Goal: Task Accomplishment & Management: Manage account settings

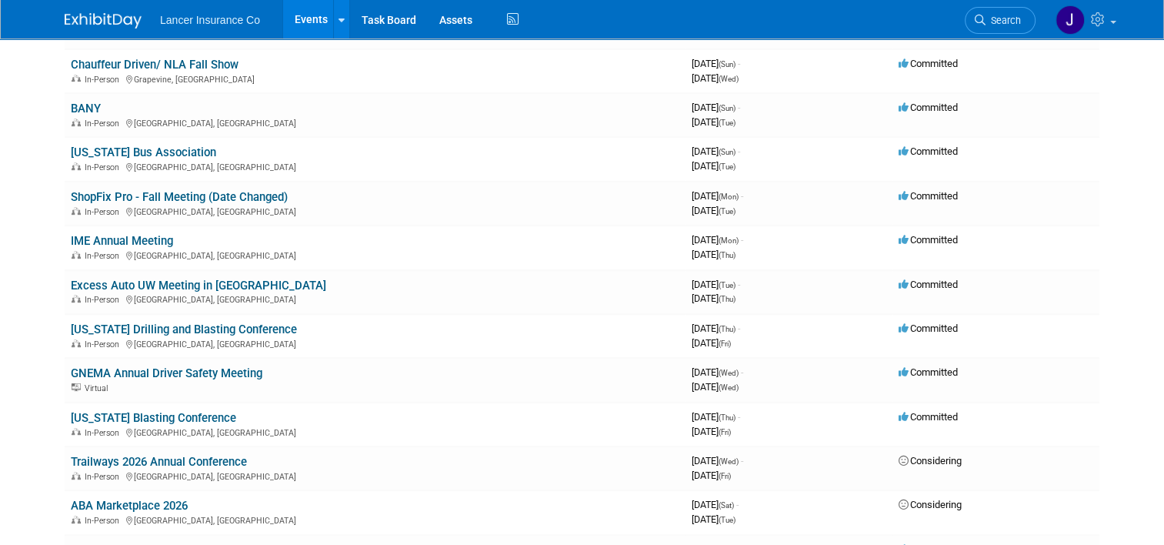
scroll to position [692, 0]
click at [148, 233] on link "IME Annual Meeting" at bounding box center [122, 240] width 102 height 14
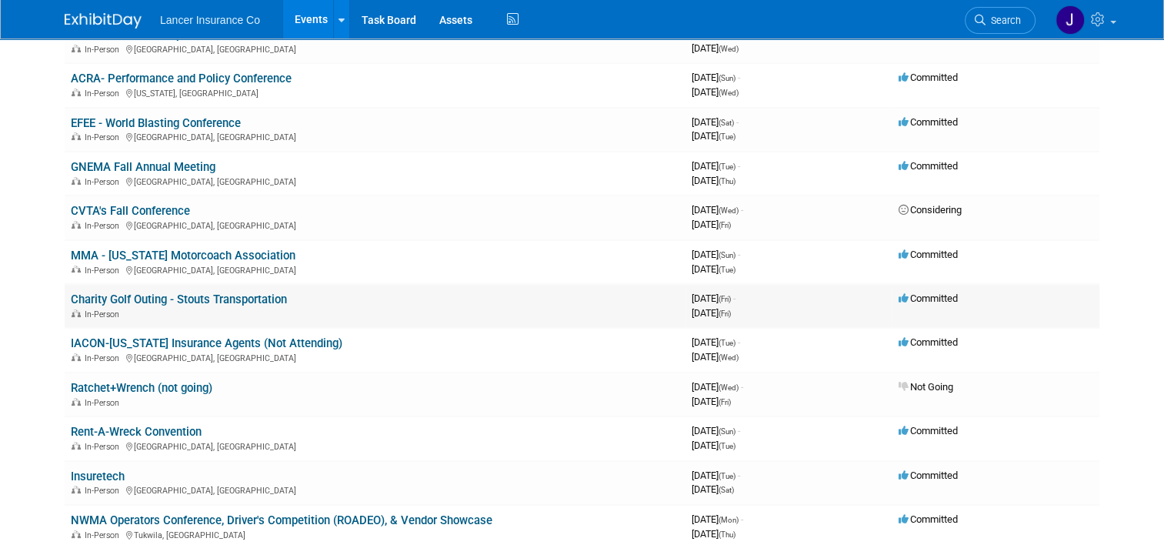
scroll to position [154, 0]
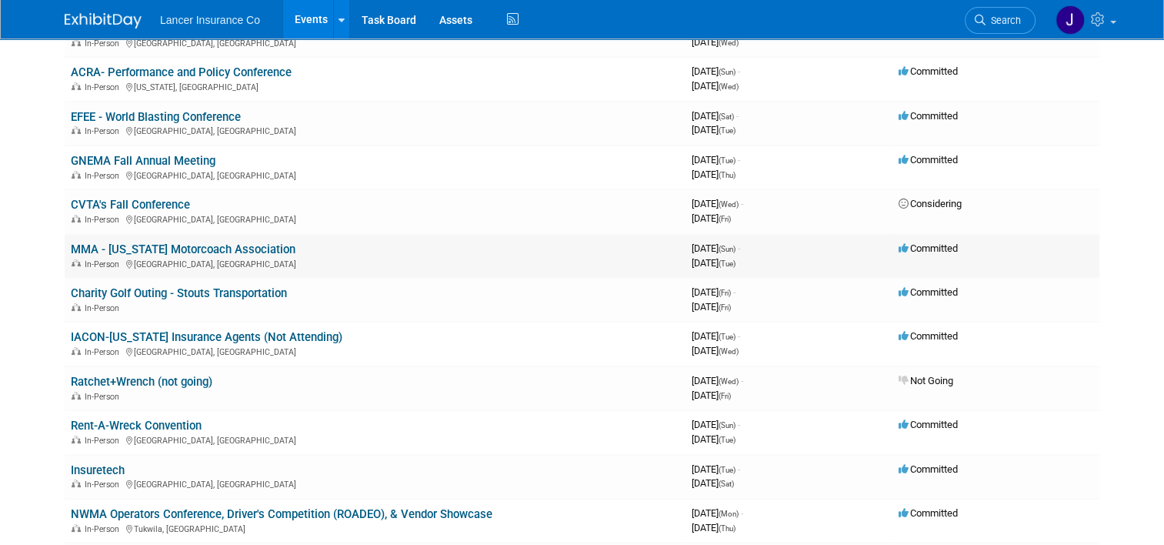
click at [168, 245] on link "MMA - [US_STATE] Motorcoach Association" at bounding box center [183, 249] width 225 height 14
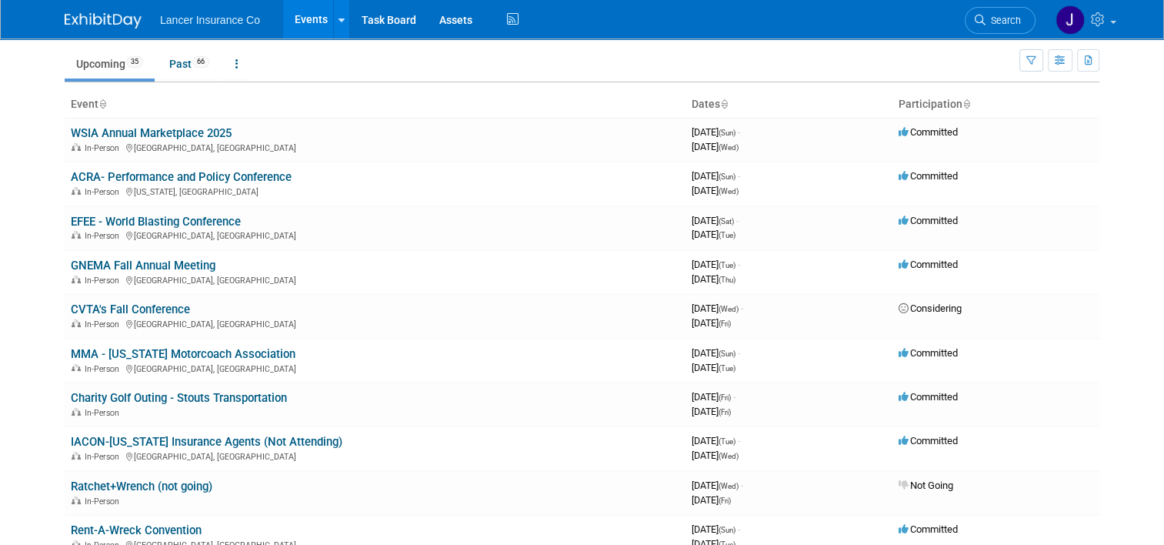
scroll to position [0, 0]
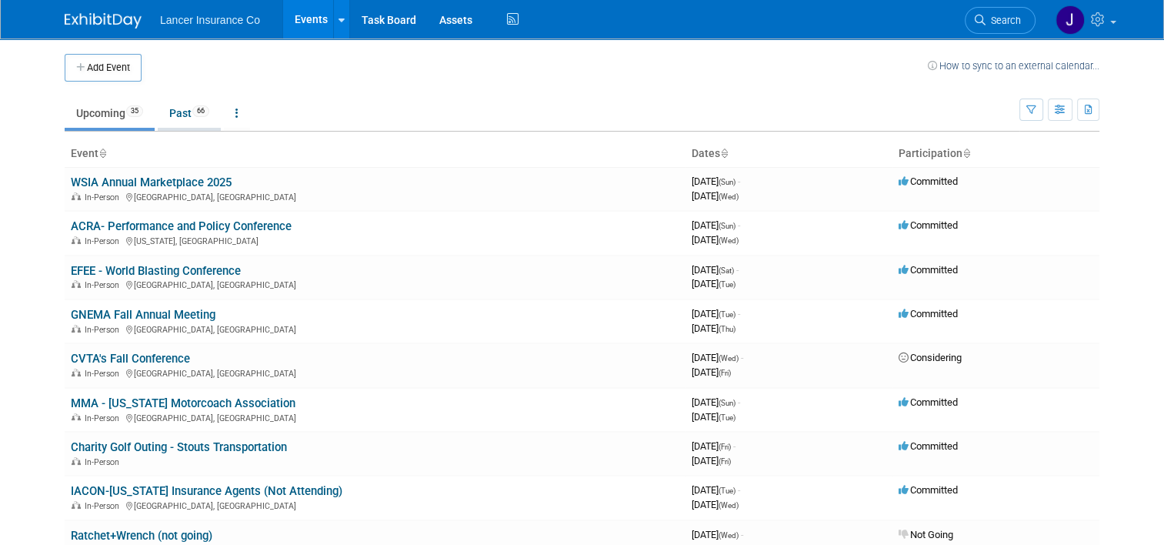
click at [164, 105] on link "Past 66" at bounding box center [189, 112] width 63 height 29
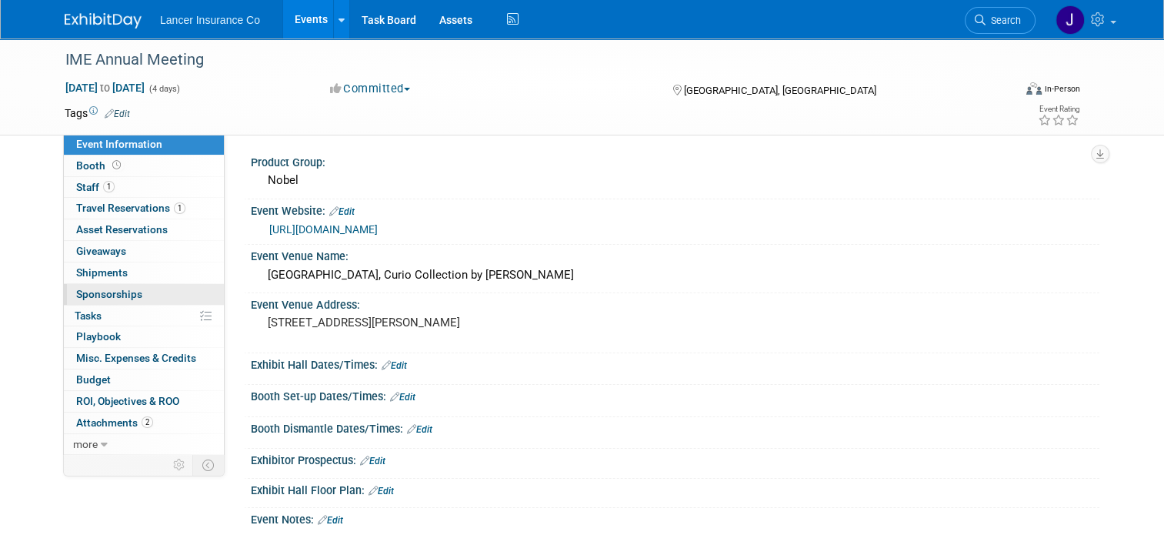
click at [109, 286] on link "0 Sponsorships 0" at bounding box center [144, 294] width 160 height 21
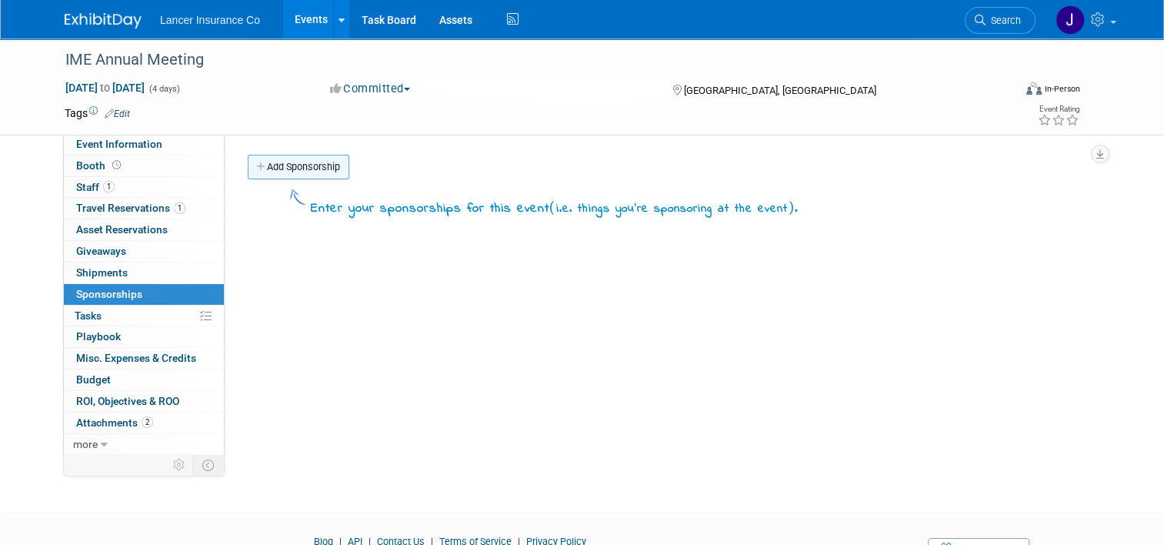
click at [290, 163] on link "Add Sponsorship" at bounding box center [299, 167] width 102 height 25
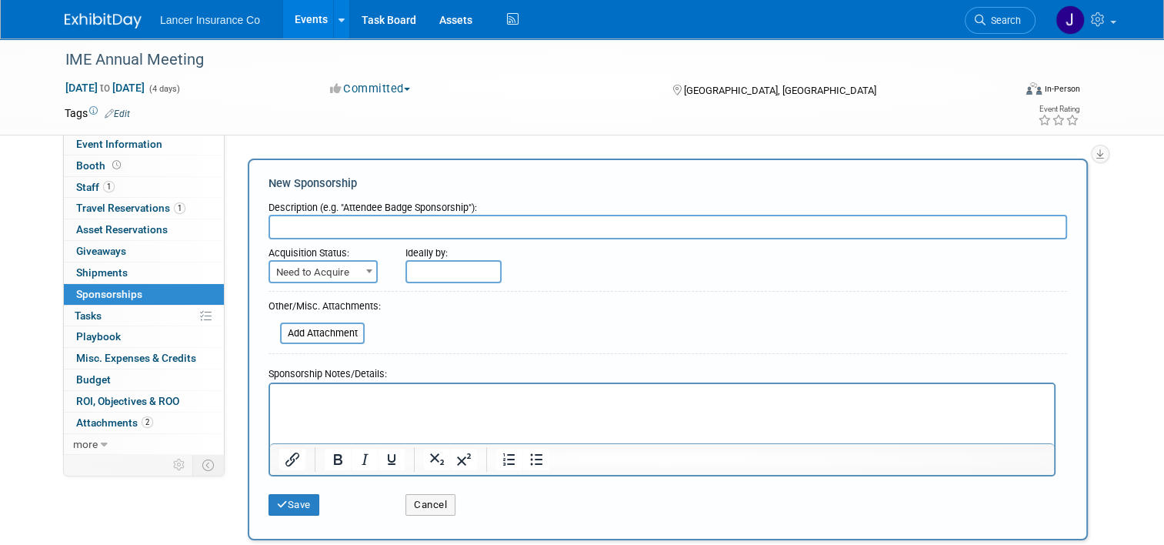
paste input "2025 IME Annual Meeting Sponsor - Welcome Reception $"
type input "2025 IME Annual Meeting Sponsor - Welcome Reception"
click at [362, 271] on span at bounding box center [369, 271] width 15 height 20
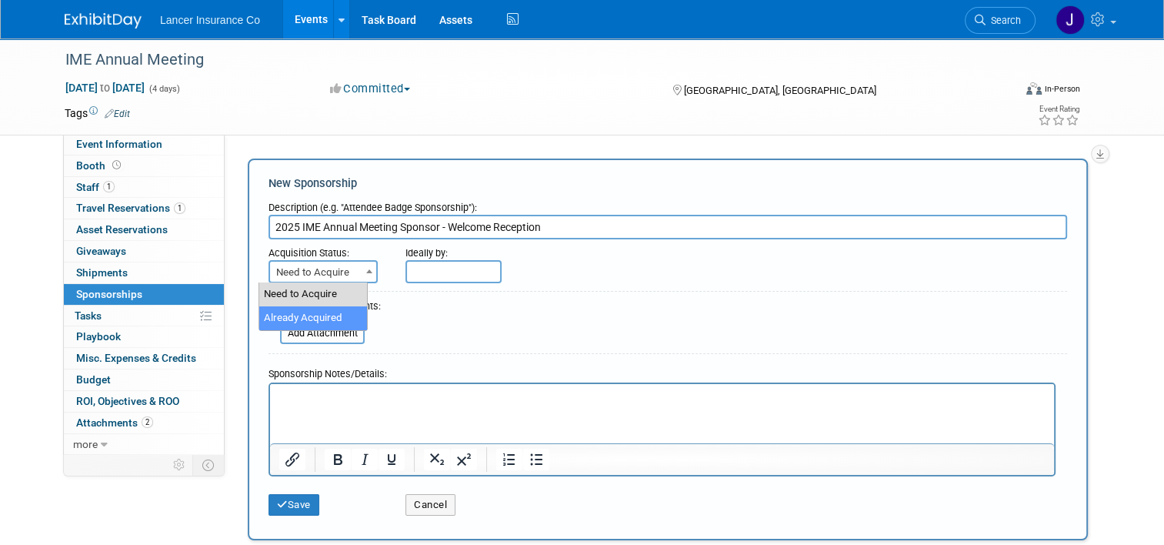
select select "2"
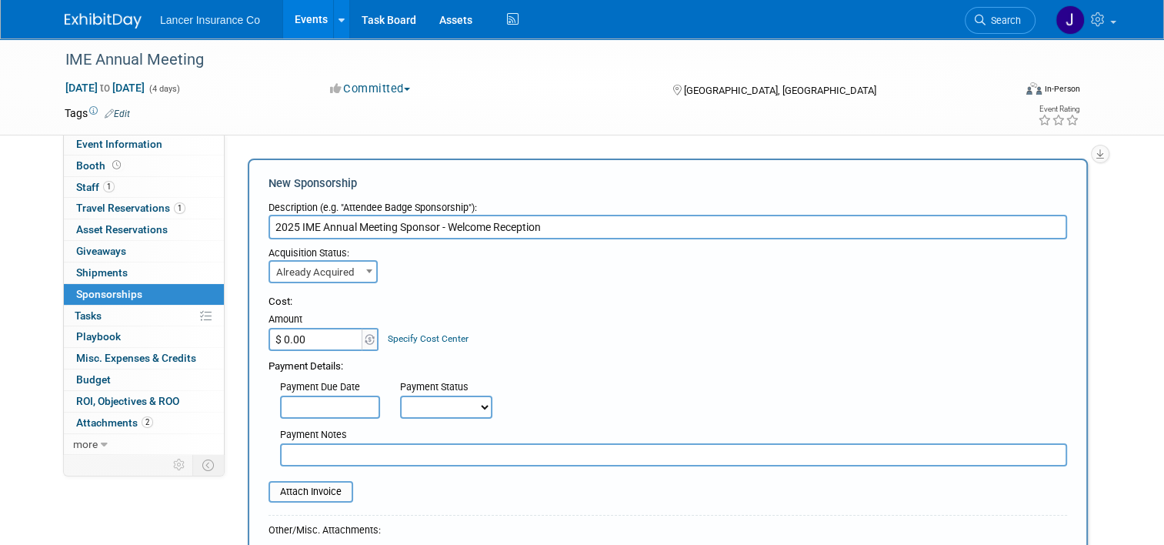
click at [318, 334] on input "$ 0.00" at bounding box center [317, 339] width 96 height 23
type input "$ 5,000.00"
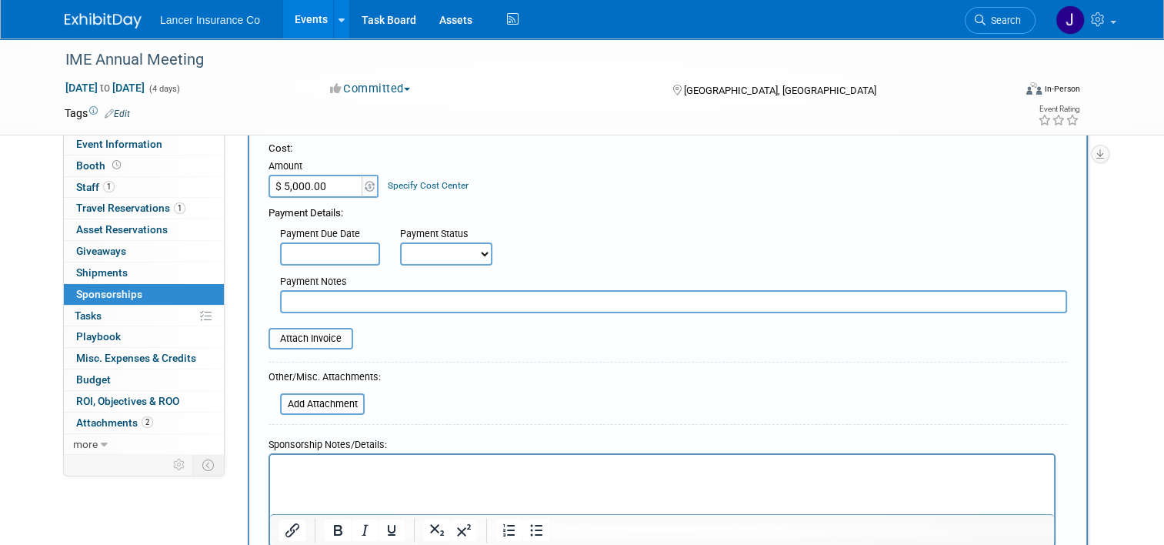
scroll to position [154, 0]
click at [317, 339] on input "file" at bounding box center [259, 338] width 183 height 18
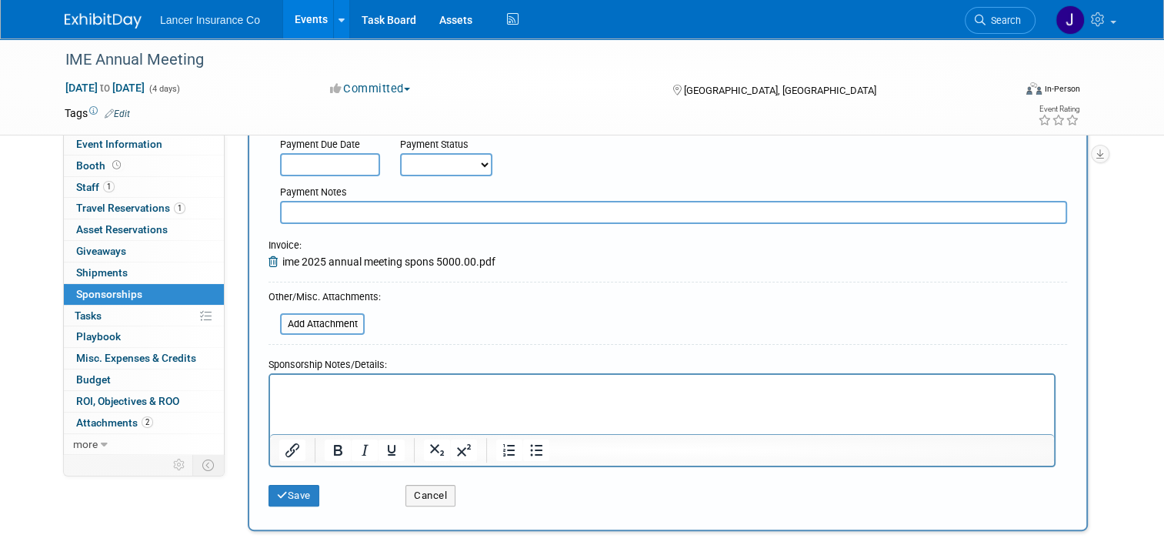
scroll to position [243, 0]
click at [282, 497] on button "Save" at bounding box center [294, 495] width 51 height 22
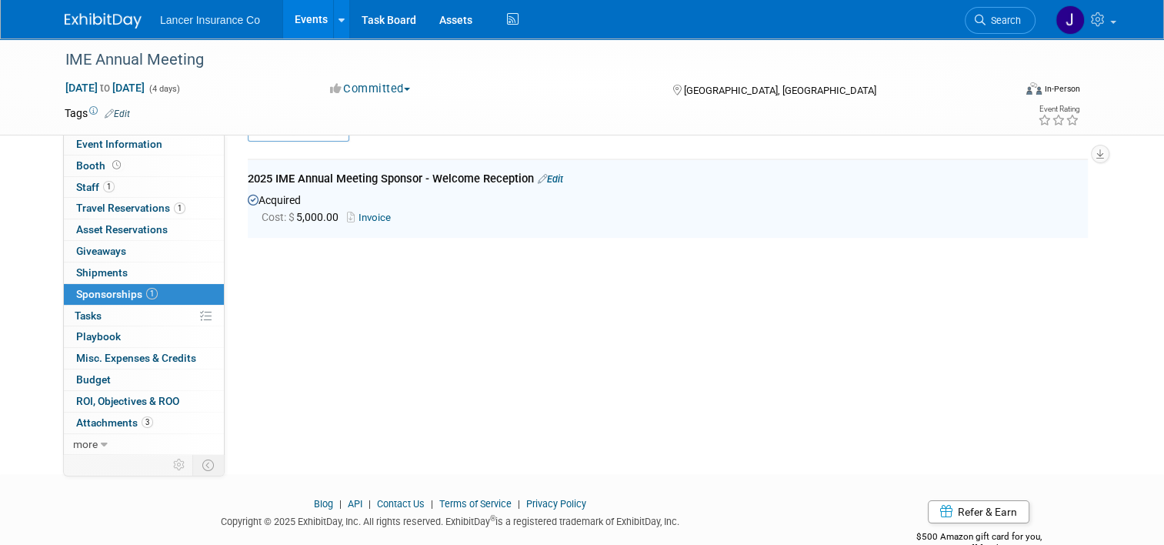
scroll to position [31, 0]
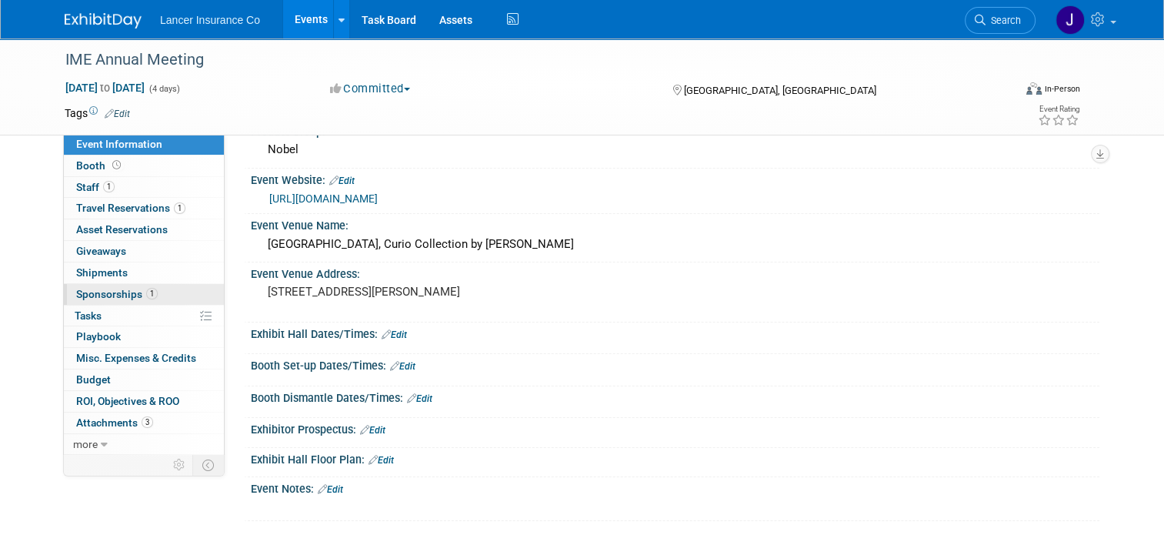
click at [120, 295] on span "Sponsorships 1" at bounding box center [117, 294] width 82 height 12
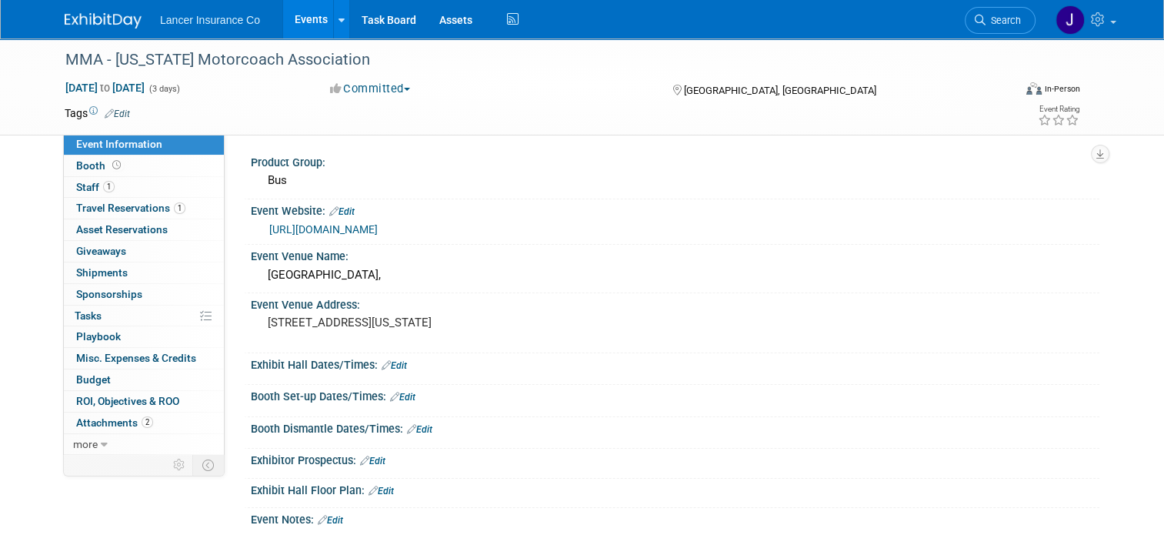
scroll to position [154, 0]
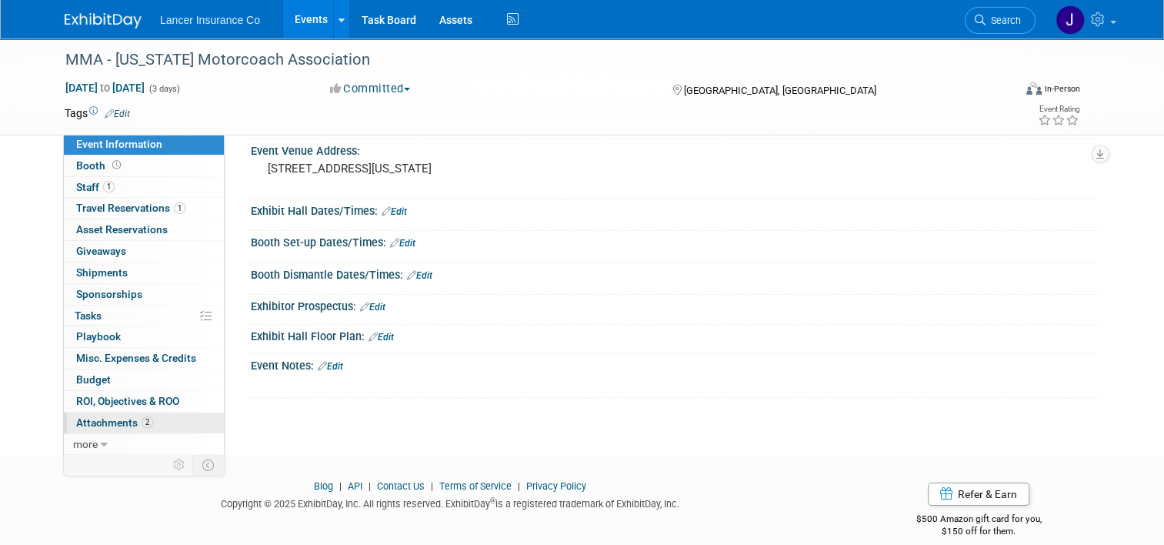
click at [119, 416] on span "Attachments 2" at bounding box center [114, 422] width 77 height 12
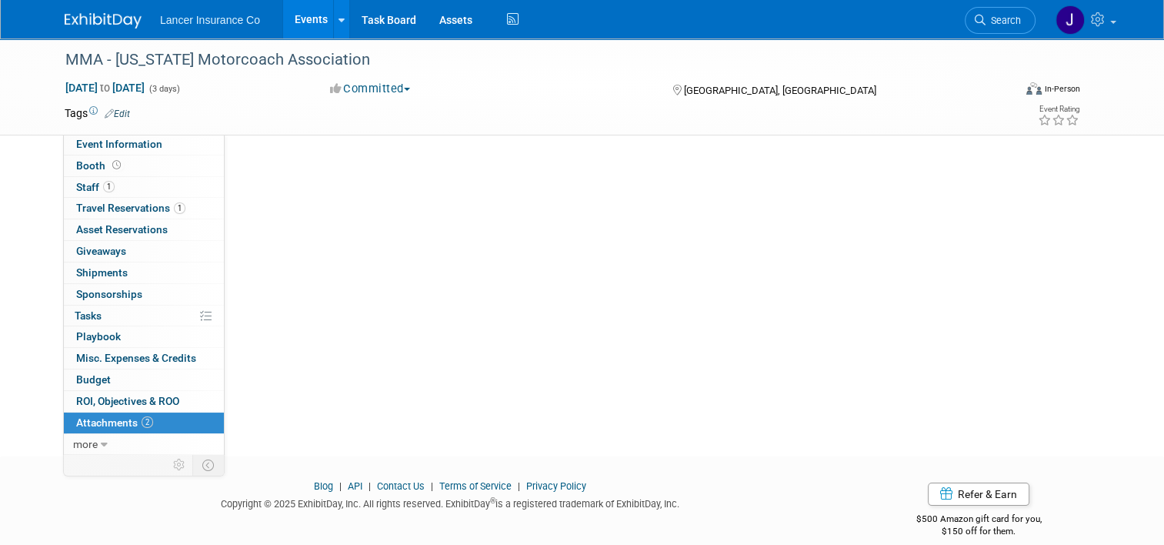
scroll to position [0, 0]
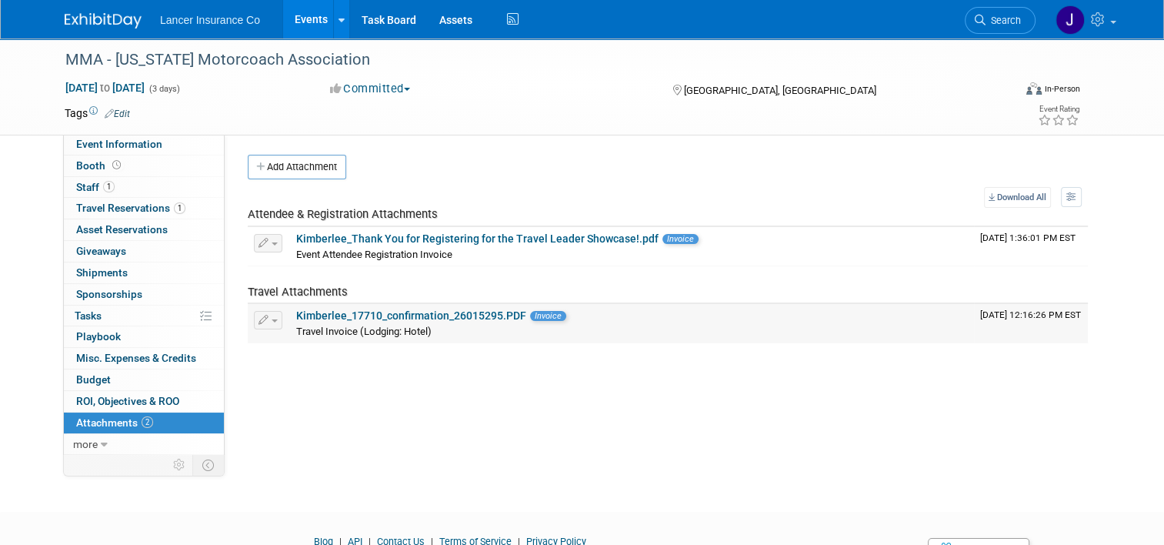
click at [412, 319] on link "Kimberlee_17710_confirmation_26015295.PDF" at bounding box center [411, 315] width 230 height 12
click at [327, 240] on link "Kimberlee_Thank You for Registering for the Travel Leader Showcase!.pdf" at bounding box center [477, 238] width 362 height 12
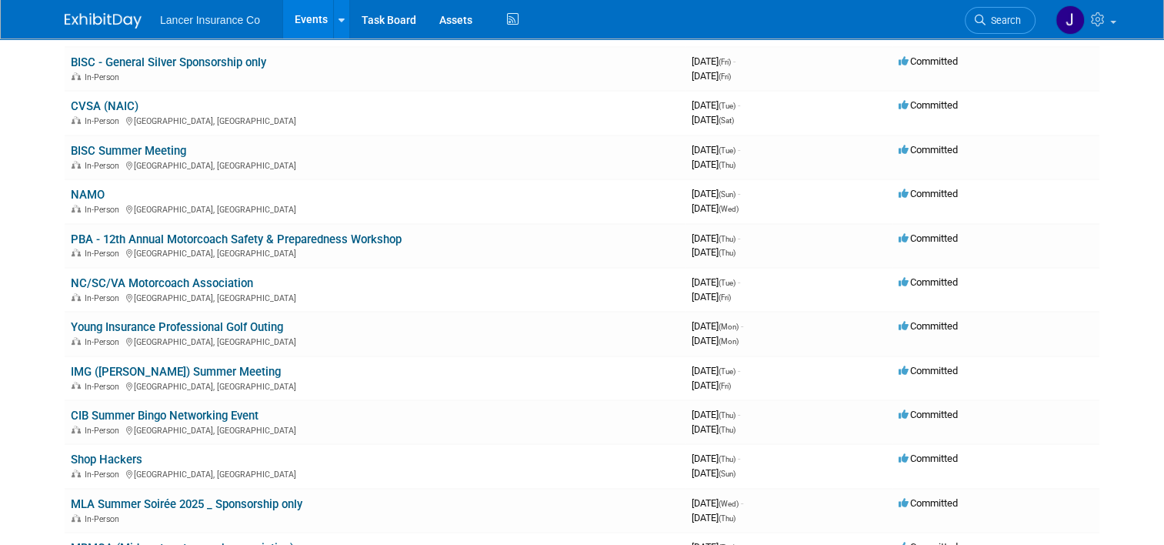
scroll to position [539, 0]
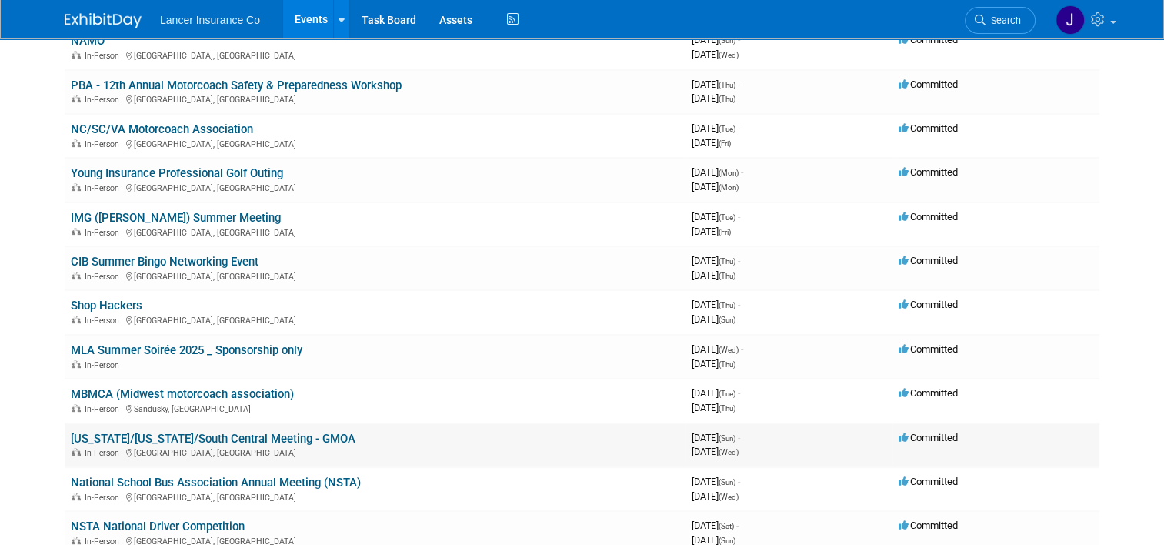
click at [178, 432] on link "[US_STATE]/[US_STATE]/South Central Meeting - GMOA" at bounding box center [213, 439] width 285 height 14
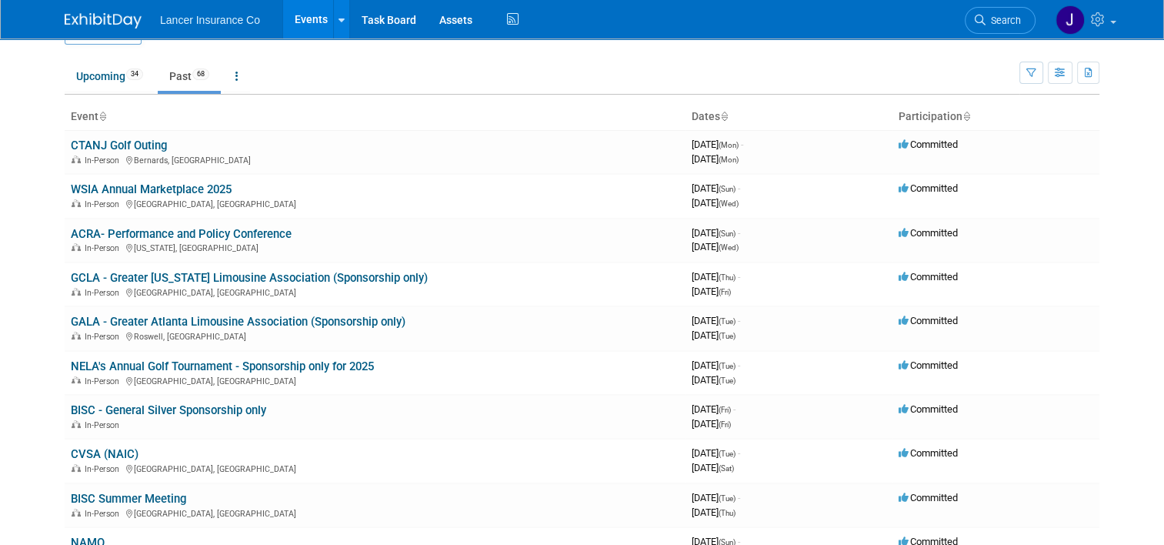
scroll to position [0, 0]
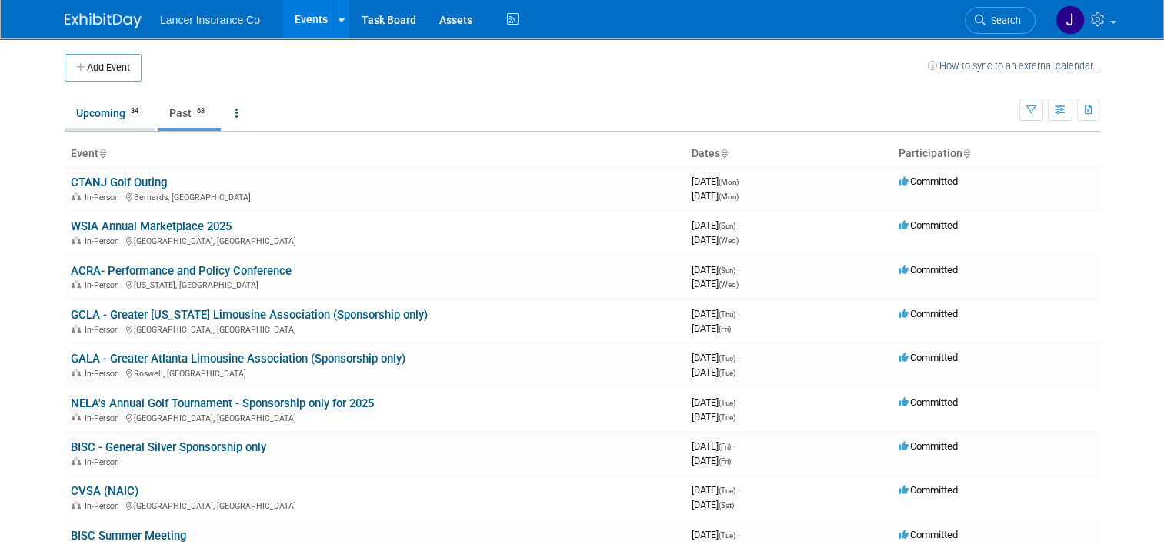
click at [102, 118] on link "Upcoming 34" at bounding box center [110, 112] width 90 height 29
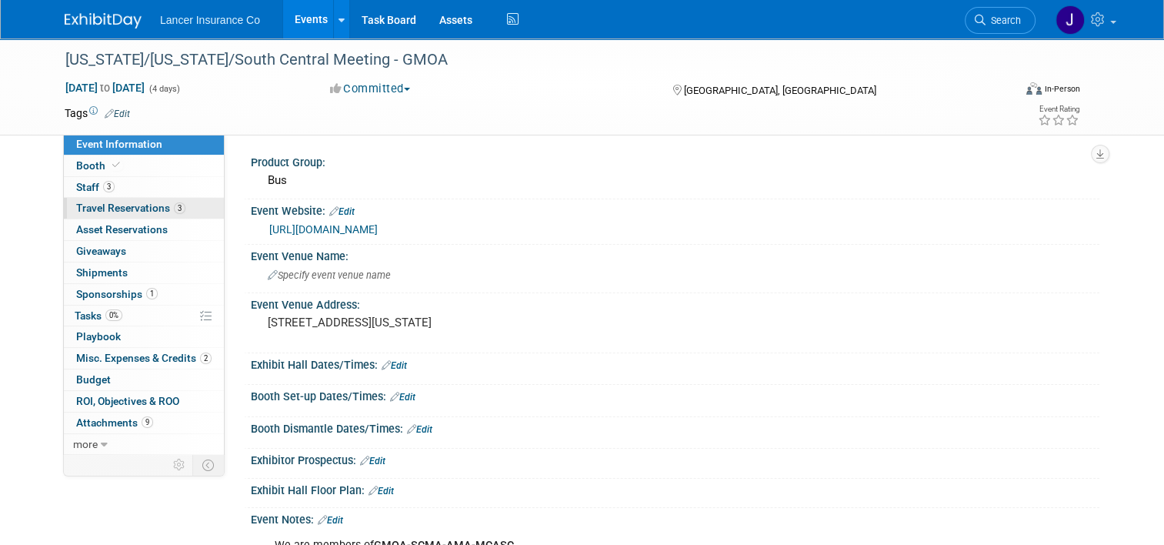
click at [76, 202] on span "Travel Reservations 3" at bounding box center [130, 208] width 109 height 12
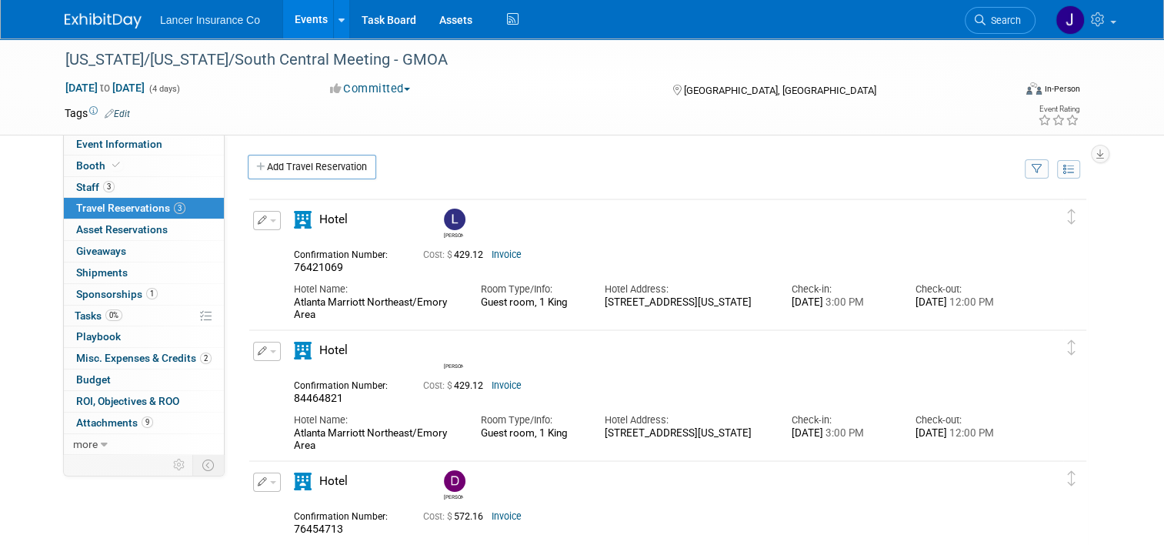
click at [500, 253] on link "Invoice" at bounding box center [507, 254] width 30 height 11
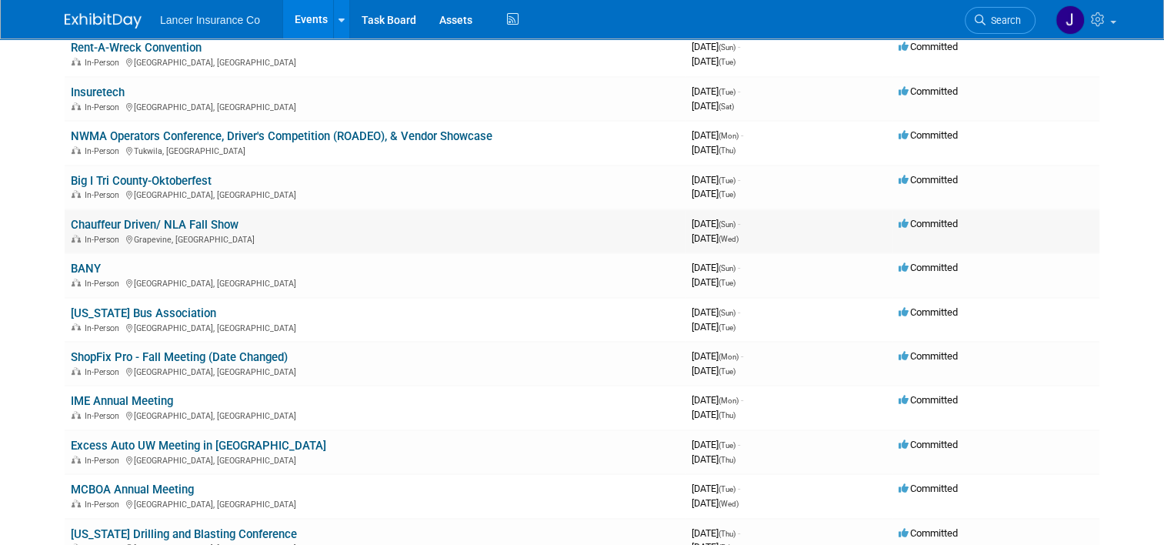
scroll to position [539, 0]
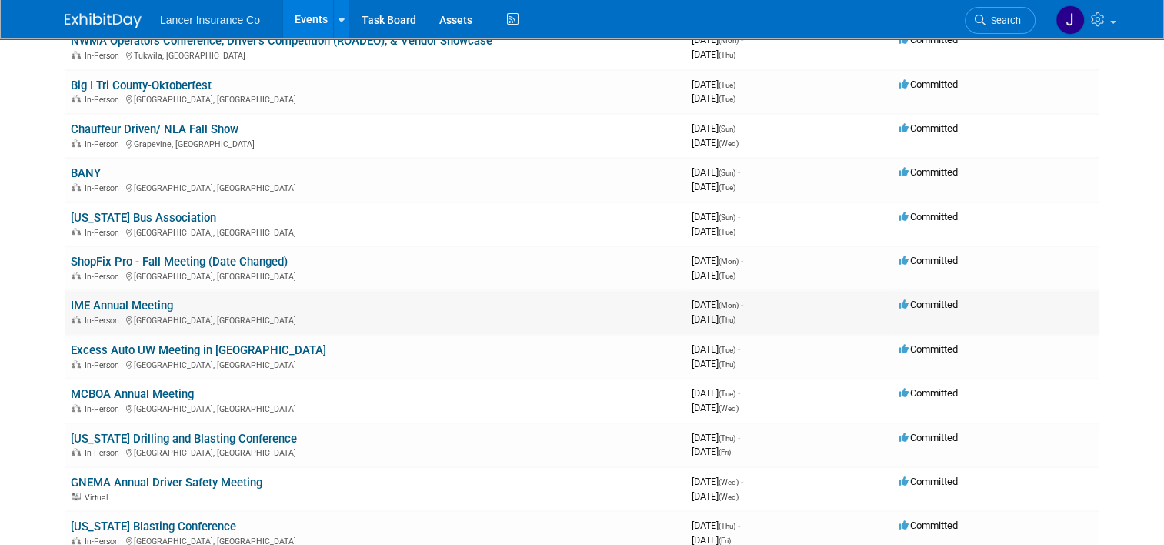
click at [142, 305] on link "IME Annual Meeting" at bounding box center [122, 306] width 102 height 14
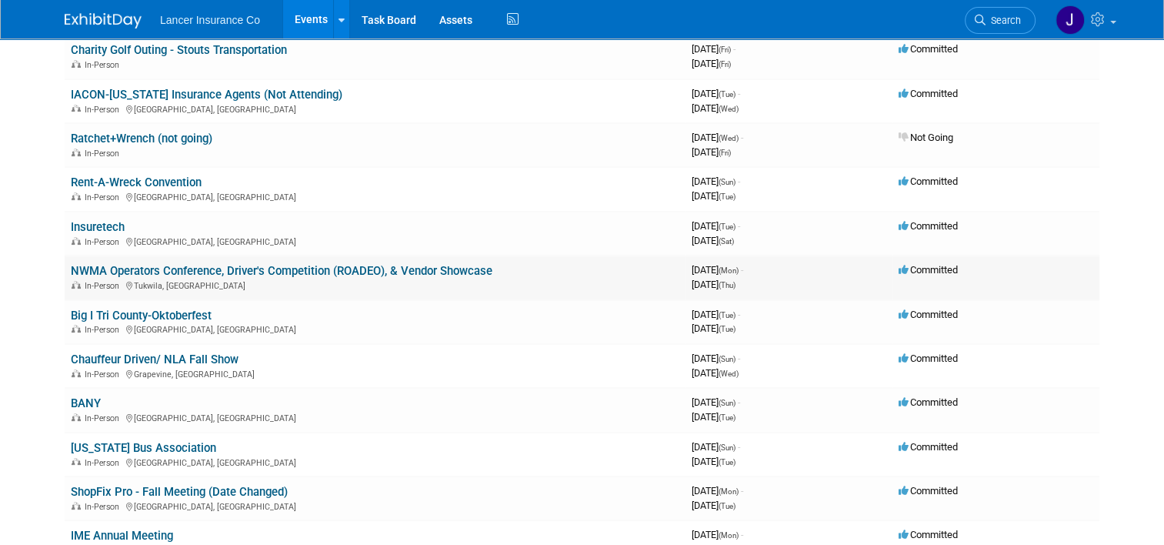
scroll to position [0, 0]
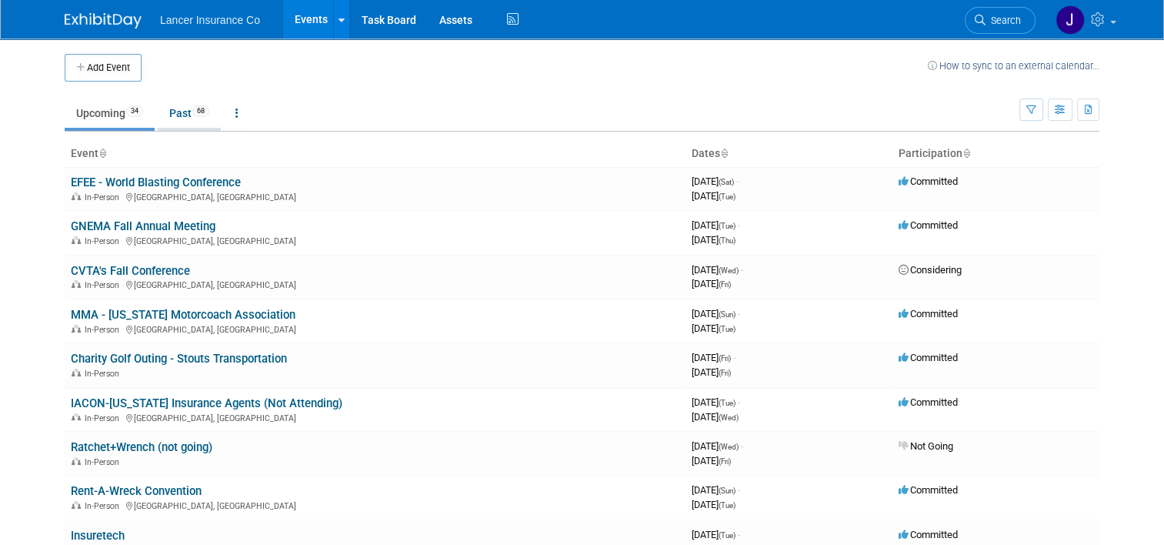
click at [175, 108] on link "Past 68" at bounding box center [189, 112] width 63 height 29
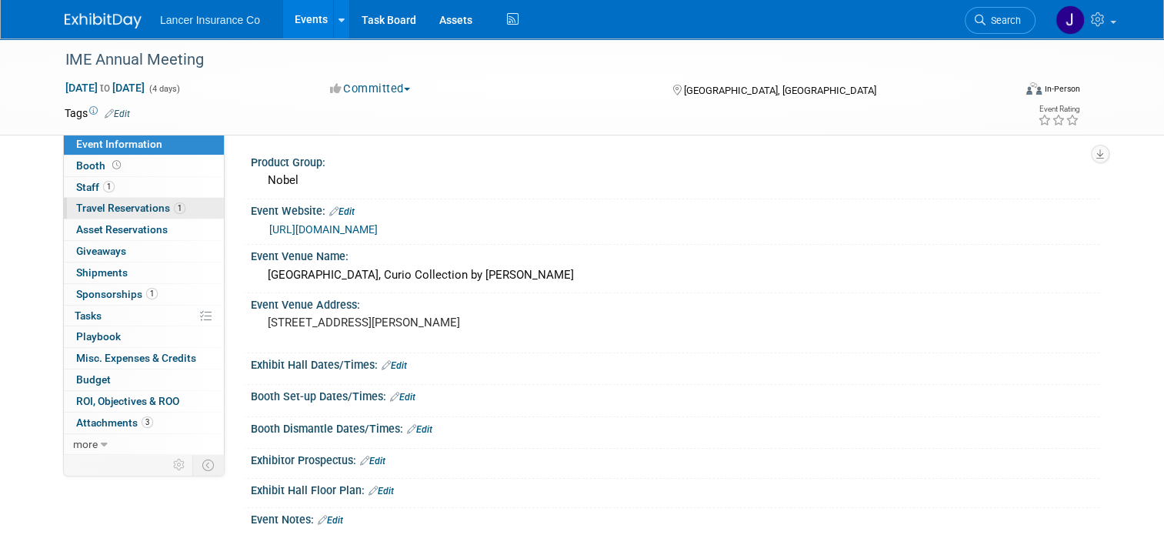
click at [108, 206] on span "Travel Reservations 1" at bounding box center [130, 208] width 109 height 12
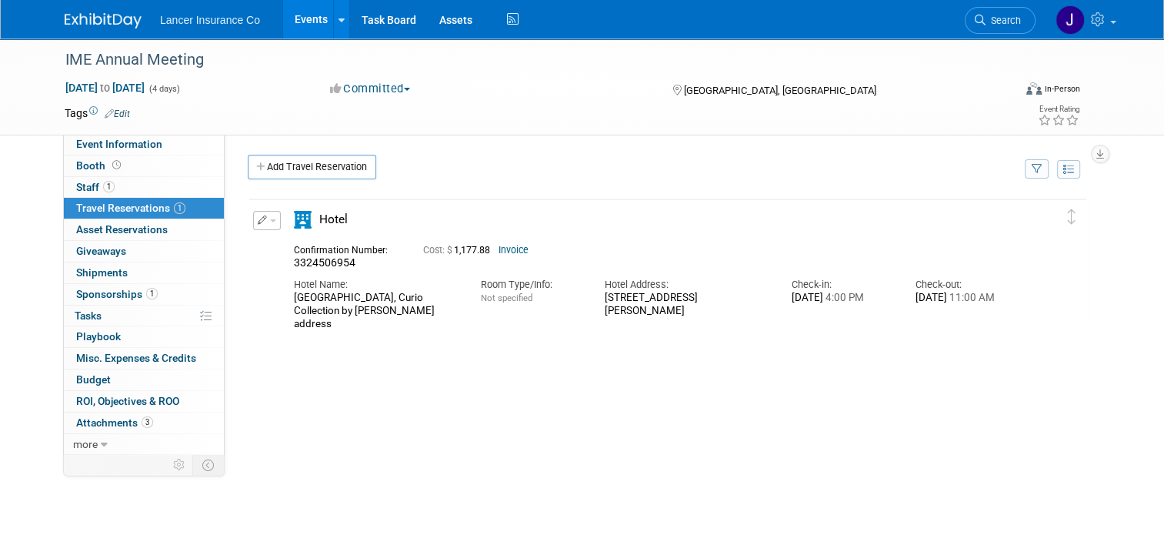
click at [499, 246] on link "Invoice" at bounding box center [514, 250] width 30 height 11
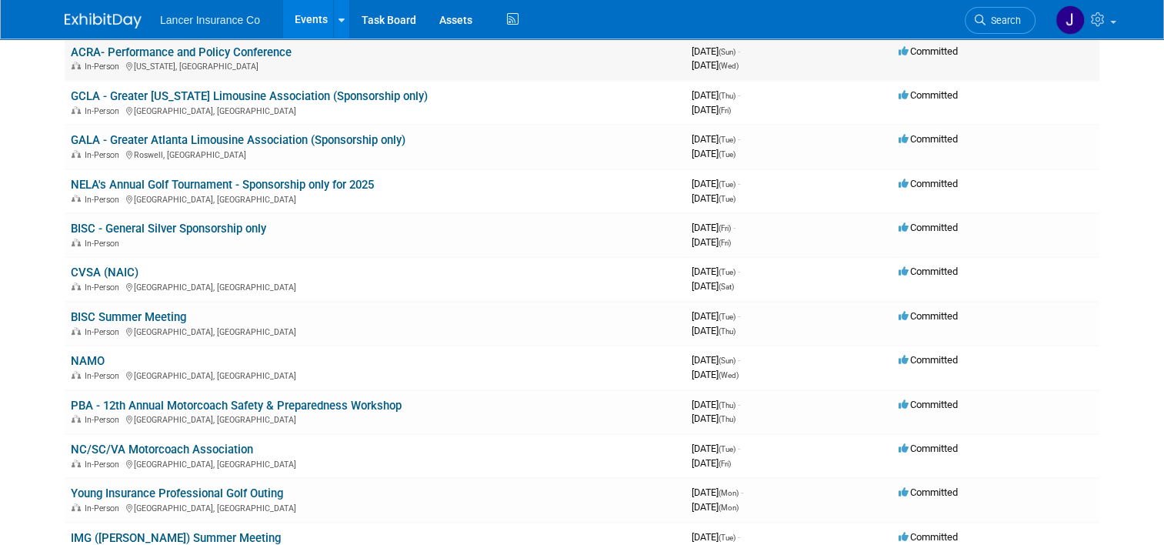
scroll to position [231, 0]
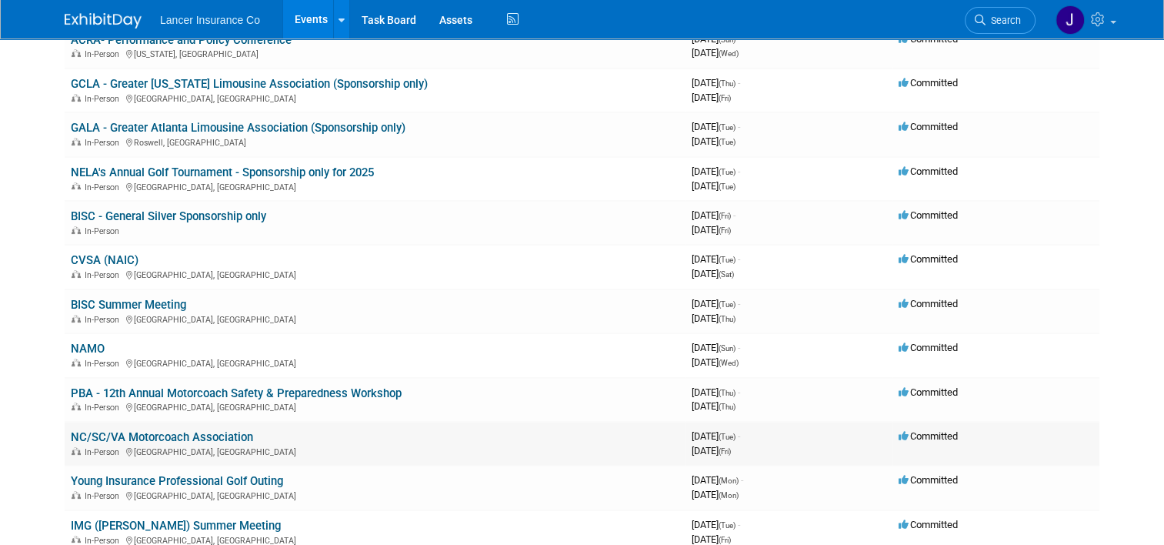
click at [195, 432] on link "NC/SC/VA Motorcoach Association" at bounding box center [162, 437] width 182 height 14
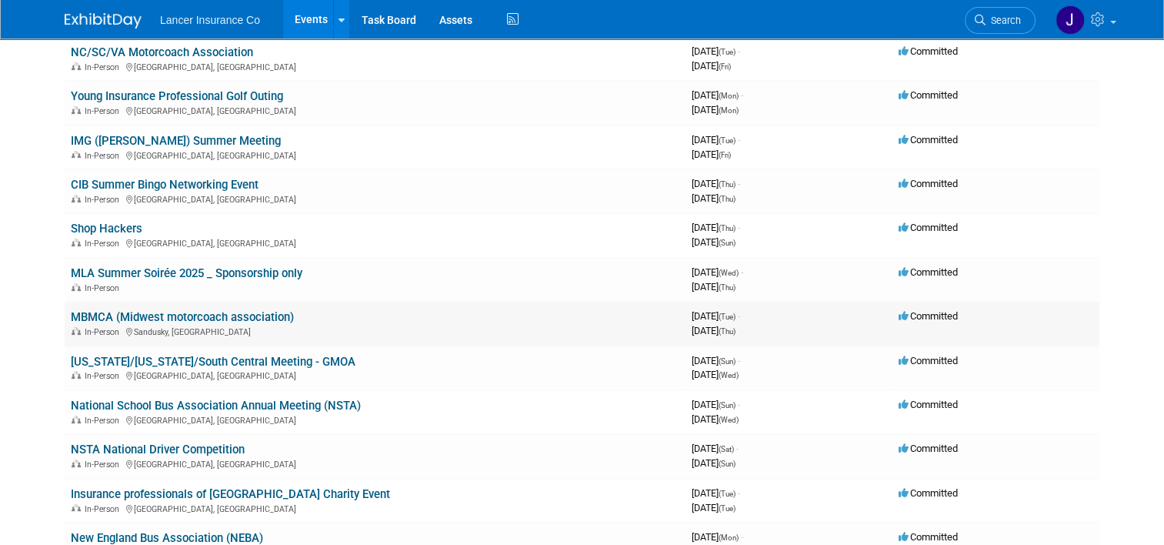
scroll to position [692, 0]
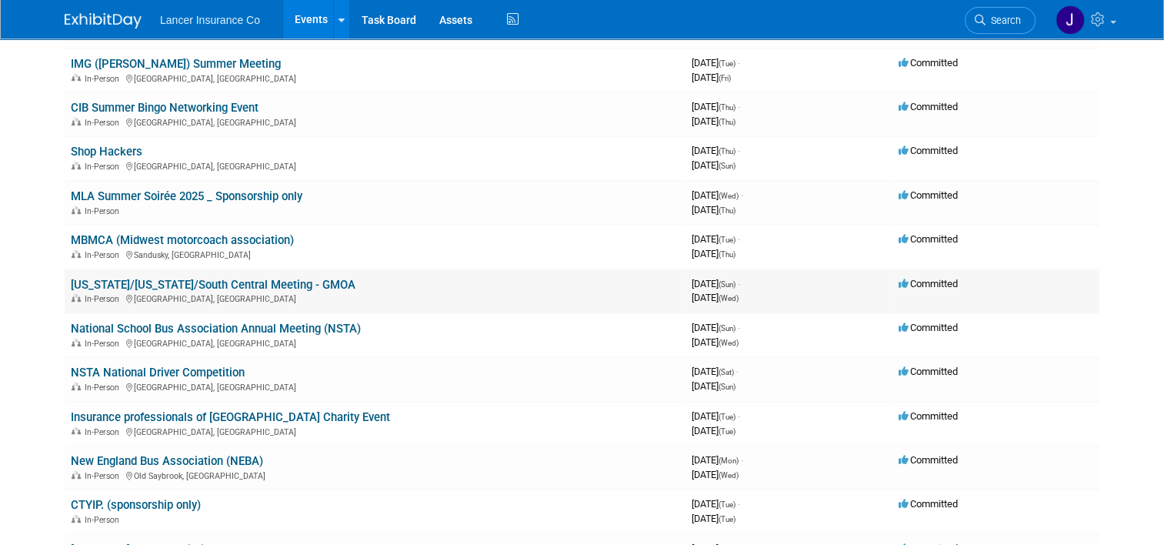
click at [209, 281] on link "[US_STATE]/[US_STATE]/South Central Meeting - GMOA" at bounding box center [213, 285] width 285 height 14
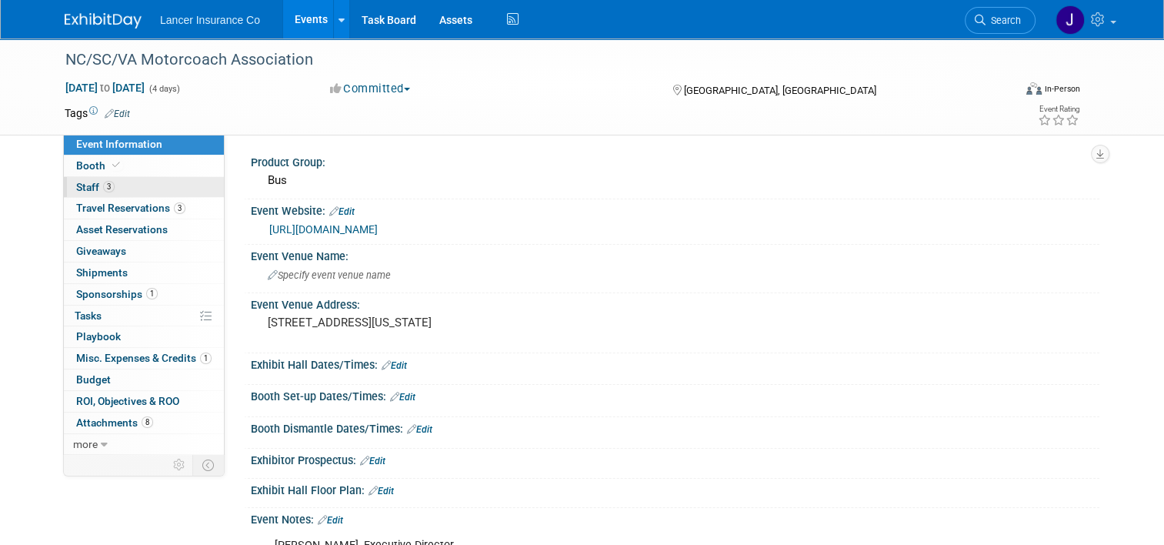
click at [82, 184] on span "Staff 3" at bounding box center [95, 187] width 38 height 12
click at [73, 178] on link "3 Staff 3" at bounding box center [144, 187] width 160 height 21
